Goal: Task Accomplishment & Management: Complete application form

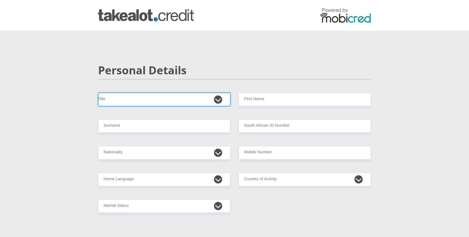
click at [220, 100] on select "Mr Ms Mrs Dr [PERSON_NAME]" at bounding box center [164, 99] width 132 height 13
select select "Ms"
click at [98, 93] on select "Mr Ms Mrs Dr [PERSON_NAME]" at bounding box center [164, 99] width 132 height 13
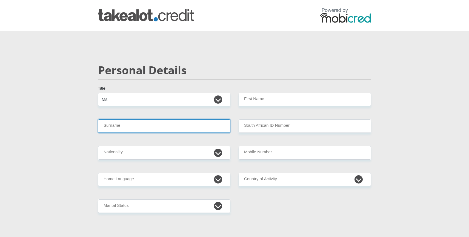
click at [134, 126] on input "Surname" at bounding box center [164, 125] width 132 height 13
type input "b"
type input "BABA"
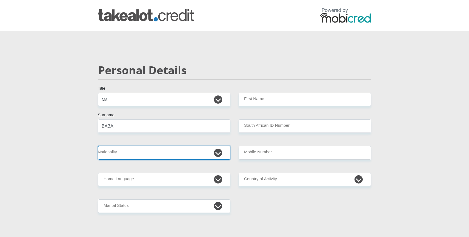
click at [138, 155] on select "[GEOGRAPHIC_DATA] [GEOGRAPHIC_DATA] [GEOGRAPHIC_DATA] [GEOGRAPHIC_DATA] [GEOGRA…" at bounding box center [164, 152] width 132 height 13
select select "ZAF"
click at [98, 146] on select "[GEOGRAPHIC_DATA] [GEOGRAPHIC_DATA] [GEOGRAPHIC_DATA] [GEOGRAPHIC_DATA] [GEOGRA…" at bounding box center [164, 152] width 132 height 13
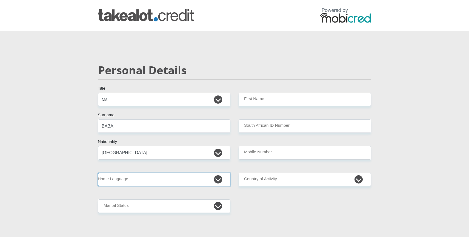
click at [129, 182] on select "Afrikaans English Sepedi South Ndebele Southern Sotho Swati Tsonga Tswana Venda…" at bounding box center [164, 179] width 132 height 13
select select "eng"
click at [98, 173] on select "Afrikaans English Sepedi South Ndebele Southern Sotho Swati Tsonga Tswana Venda…" at bounding box center [164, 179] width 132 height 13
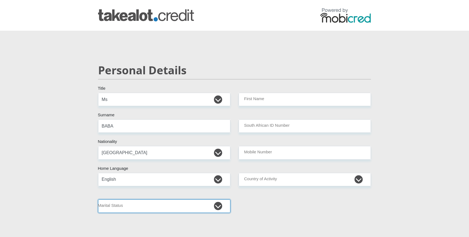
click at [122, 204] on select "Married ANC Single Divorced Widowed Married COP or Customary Law" at bounding box center [164, 205] width 132 height 13
select select "2"
click at [98, 199] on select "Married ANC Single Divorced Widowed Married COP or Customary Law" at bounding box center [164, 205] width 132 height 13
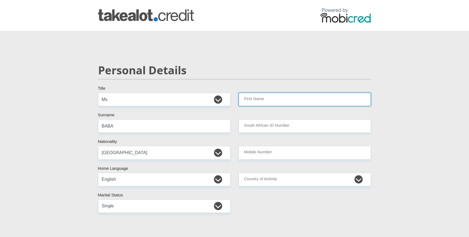
click at [285, 100] on input "First Name" at bounding box center [305, 99] width 132 height 13
type input "REYHANA"
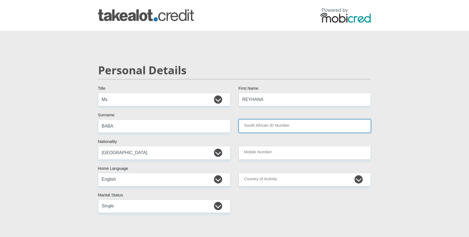
click at [257, 127] on input "South African ID Number" at bounding box center [305, 125] width 132 height 13
type input "7302250189084"
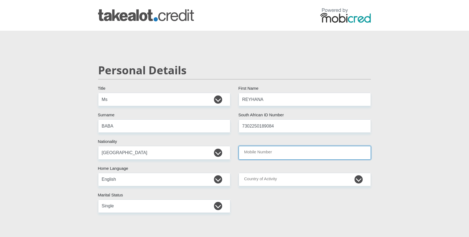
click at [251, 155] on input "Mobile Number" at bounding box center [305, 152] width 132 height 13
type input "0835294578"
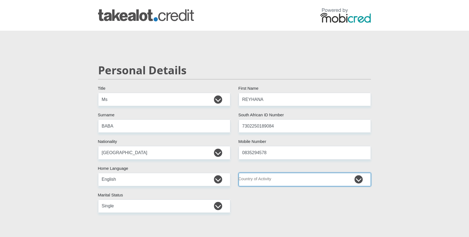
click at [270, 179] on select "[GEOGRAPHIC_DATA] [GEOGRAPHIC_DATA] [GEOGRAPHIC_DATA] [GEOGRAPHIC_DATA] [GEOGRA…" at bounding box center [305, 179] width 132 height 13
select select "ZAF"
click at [239, 173] on select "[GEOGRAPHIC_DATA] [GEOGRAPHIC_DATA] [GEOGRAPHIC_DATA] [GEOGRAPHIC_DATA] [GEOGRA…" at bounding box center [305, 179] width 132 height 13
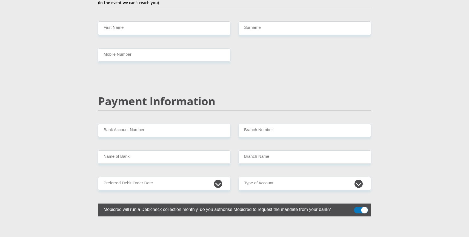
scroll to position [1013, 0]
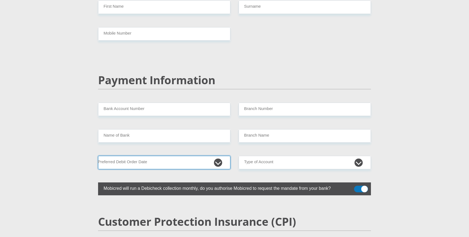
click at [216, 156] on select "1st 2nd 3rd 4th 5th 7th 18th 19th 20th 21st 22nd 23rd 24th 25th 26th 27th 28th …" at bounding box center [164, 162] width 132 height 13
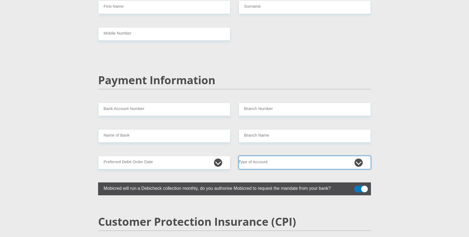
click at [357, 156] on select "Cheque Savings" at bounding box center [305, 162] width 132 height 13
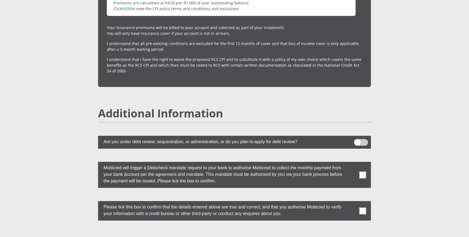
scroll to position [1479, 0]
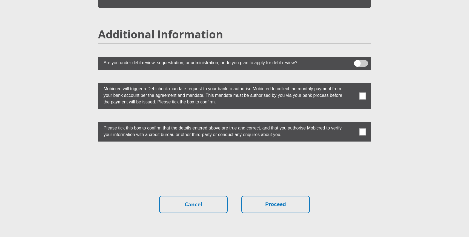
click at [361, 60] on span at bounding box center [361, 63] width 14 height 7
click at [357, 61] on input "checkbox" at bounding box center [357, 61] width 0 height 0
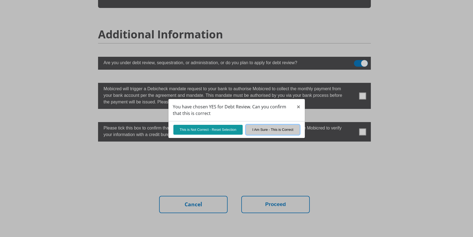
click at [254, 127] on button "I Am Sure - This is Correct" at bounding box center [273, 130] width 54 height 10
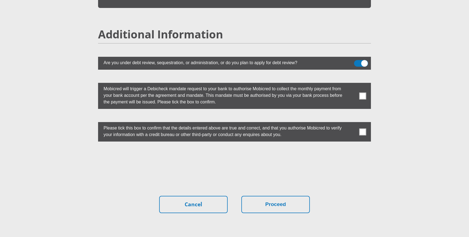
click at [364, 92] on span at bounding box center [362, 95] width 7 height 7
click at [352, 84] on input "checkbox" at bounding box center [352, 84] width 0 height 0
click at [362, 128] on span at bounding box center [362, 131] width 7 height 7
click at [352, 123] on input "checkbox" at bounding box center [352, 123] width 0 height 0
